Goal: Find specific page/section: Find specific page/section

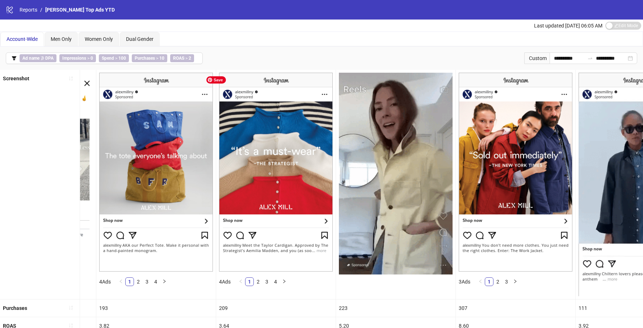
scroll to position [0, 171]
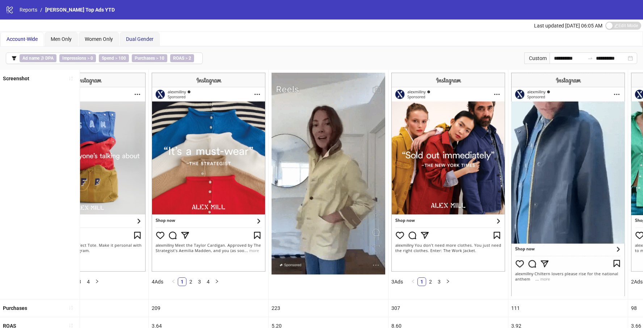
click at [129, 36] on span "Dual Gender" at bounding box center [140, 39] width 28 height 6
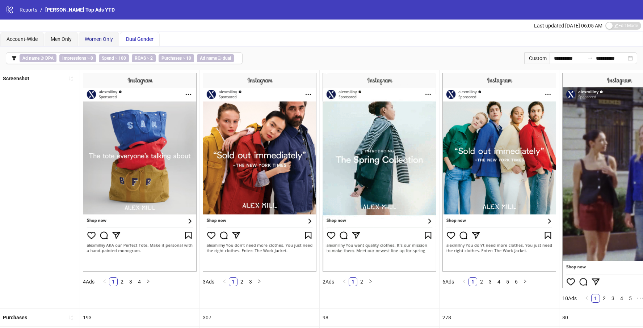
click at [100, 38] on span "Women Only" at bounding box center [99, 39] width 28 height 6
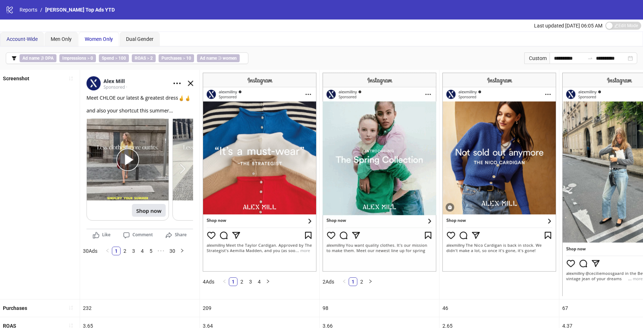
click at [28, 39] on span "Account-Wide" at bounding box center [22, 39] width 31 height 6
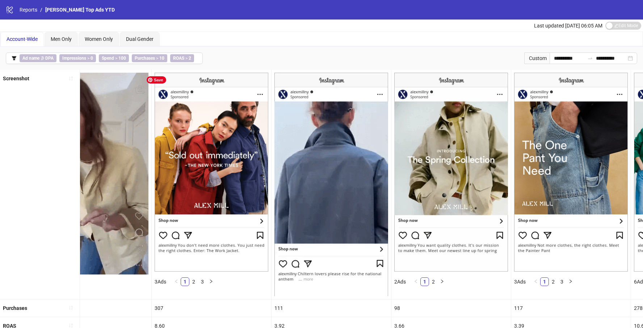
scroll to position [0, 430]
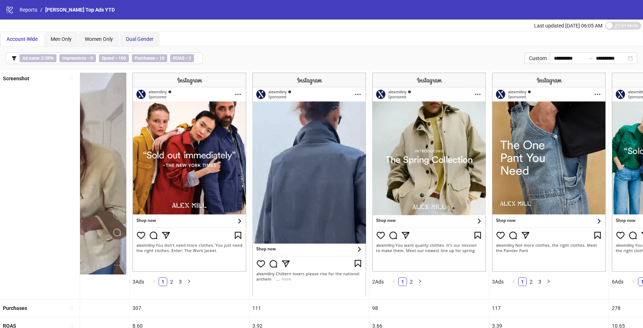
click at [131, 37] on span "Dual Gender" at bounding box center [140, 39] width 28 height 6
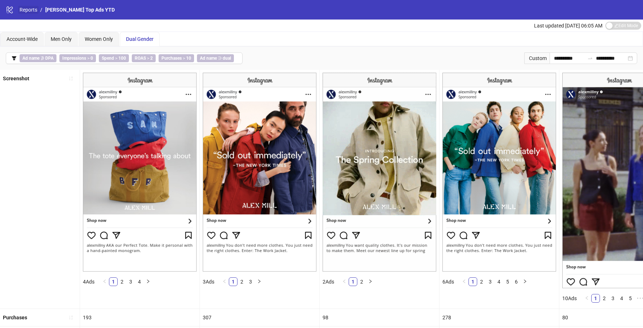
click at [28, 12] on link "Reports" at bounding box center [28, 10] width 21 height 8
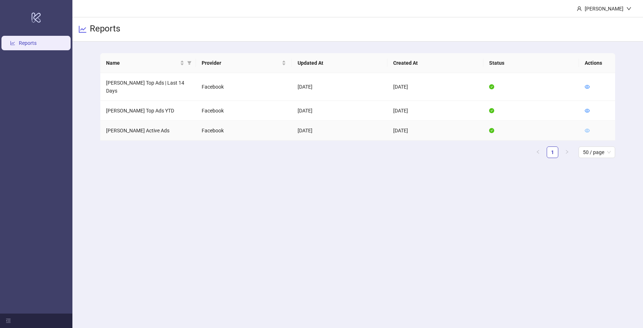
click at [587, 128] on icon "eye" at bounding box center [587, 130] width 5 height 5
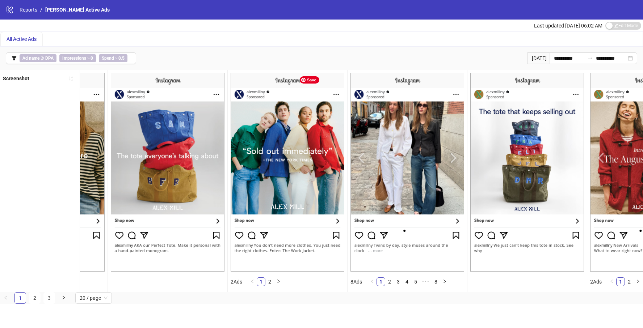
scroll to position [0, 90]
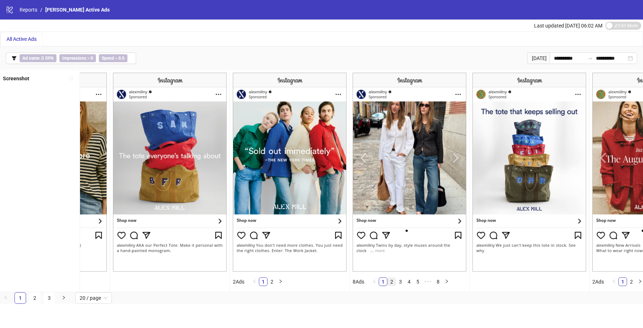
click at [393, 283] on link "2" at bounding box center [392, 282] width 8 height 8
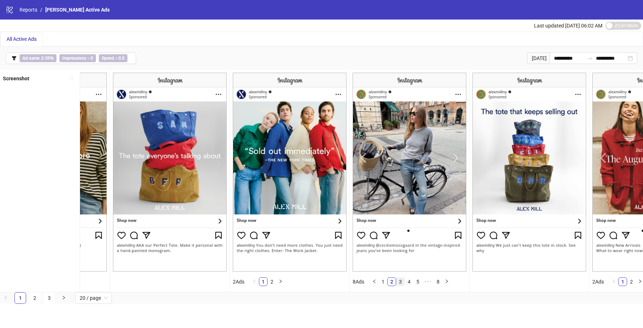
click at [403, 283] on link "3" at bounding box center [400, 282] width 8 height 8
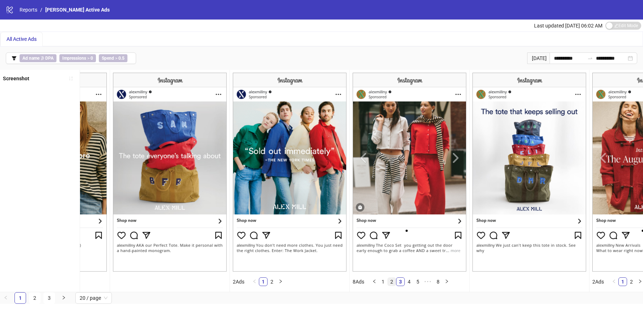
click at [396, 283] on link "2" at bounding box center [392, 282] width 8 height 8
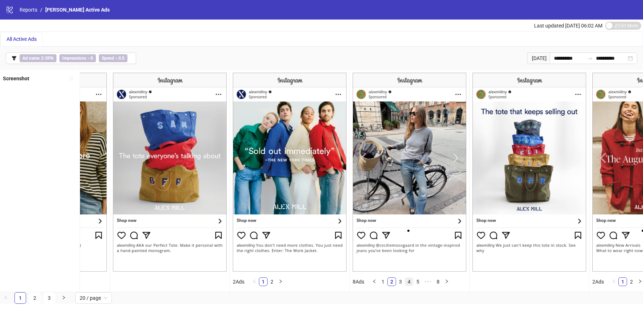
click at [408, 283] on link "4" at bounding box center [409, 282] width 8 height 8
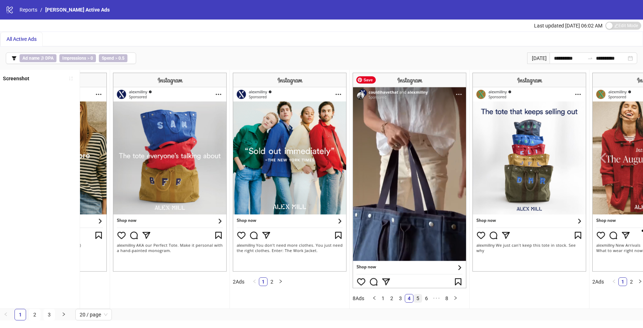
click at [419, 295] on link "5" at bounding box center [418, 299] width 8 height 8
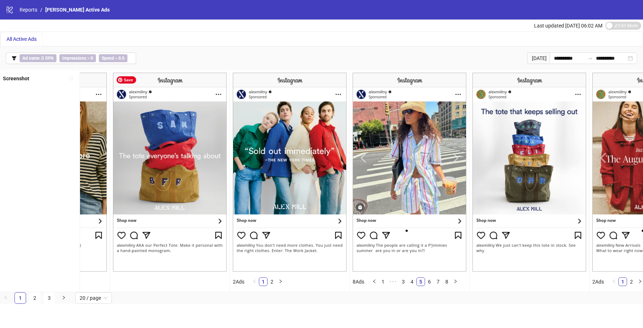
scroll to position [0, 0]
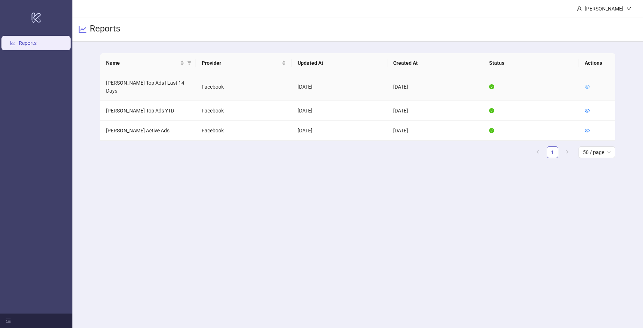
click at [586, 84] on icon "eye" at bounding box center [587, 86] width 5 height 5
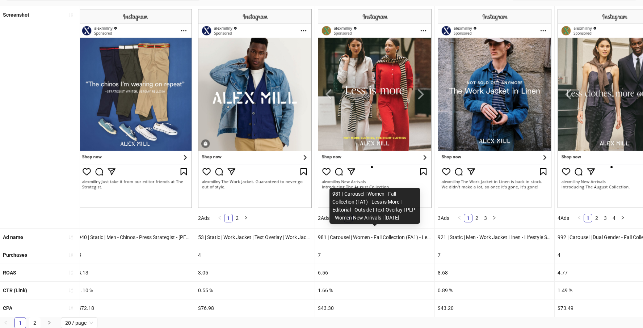
scroll to position [0, 1833]
